Goal: Task Accomplishment & Management: Manage account settings

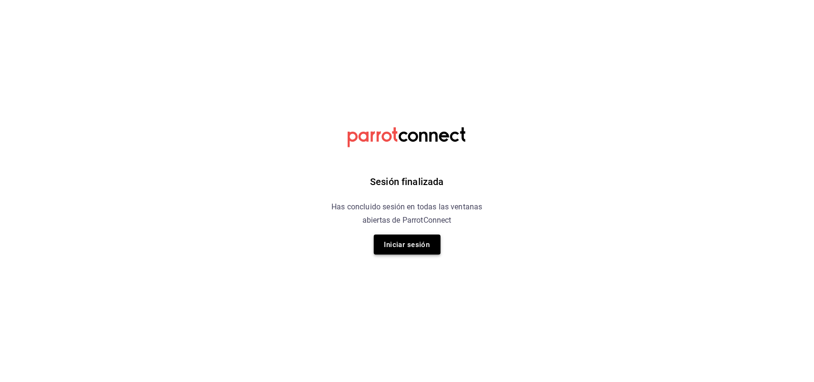
click at [410, 246] on button "Iniciar sesión" at bounding box center [407, 245] width 67 height 20
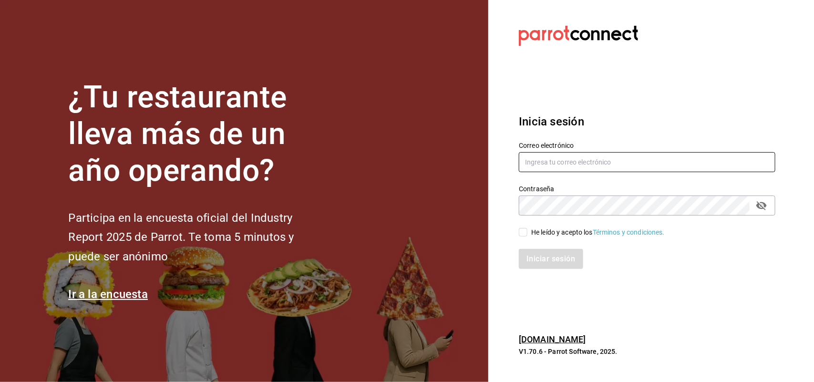
type input "multiuser@napolipizza.com"
click at [524, 232] on input "He leído y acepto los Términos y condiciones." at bounding box center [523, 232] width 9 height 9
checkbox input "true"
click at [544, 264] on button "Iniciar sesión" at bounding box center [551, 259] width 65 height 20
